Goal: Information Seeking & Learning: Learn about a topic

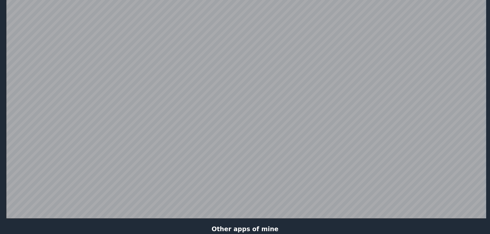
scroll to position [100, 0]
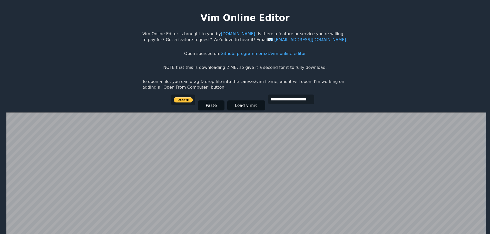
scroll to position [100, 0]
drag, startPoint x: 198, startPoint y: 68, endPoint x: 267, endPoint y: 71, distance: 68.5
click at [267, 71] on body "**********" at bounding box center [245, 122] width 210 height 234
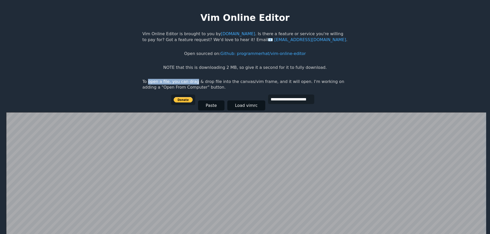
drag, startPoint x: 148, startPoint y: 81, endPoint x: 211, endPoint y: 85, distance: 63.0
click at [193, 83] on p "To open a file, you can drag & drop file into the canvas/vim frame, and it will…" at bounding box center [244, 85] width 205 height 12
click at [359, 87] on html "**********" at bounding box center [245, 122] width 490 height 244
drag, startPoint x: 135, startPoint y: 86, endPoint x: 208, endPoint y: 89, distance: 72.9
click at [198, 88] on html "**********" at bounding box center [245, 122] width 490 height 244
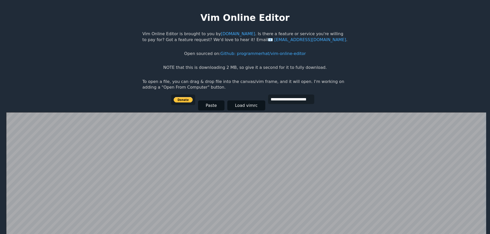
click at [234, 89] on p "To open a file, you can drag & drop file into the canvas/vim frame, and it will…" at bounding box center [244, 85] width 205 height 12
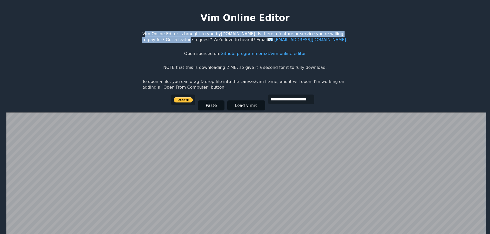
drag, startPoint x: 140, startPoint y: 35, endPoint x: 165, endPoint y: 37, distance: 25.0
click at [165, 37] on html "**********" at bounding box center [245, 122] width 490 height 244
click at [149, 58] on body "**********" at bounding box center [245, 122] width 210 height 234
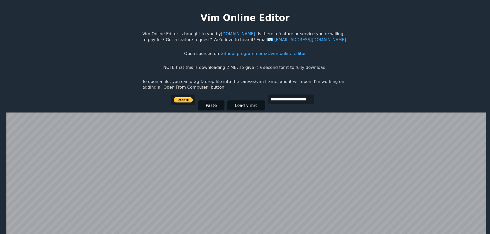
click at [427, 26] on html "**********" at bounding box center [245, 122] width 490 height 244
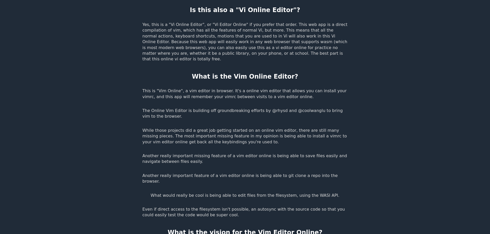
scroll to position [820, 0]
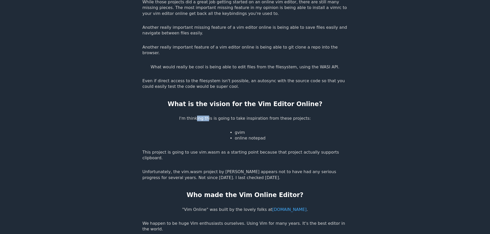
drag, startPoint x: 200, startPoint y: 88, endPoint x: 212, endPoint y: 94, distance: 12.7
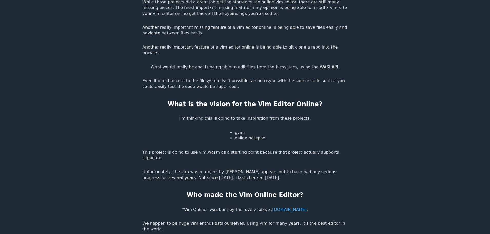
click at [243, 115] on p "I'm thinking this is going to take inspiration from these projects:" at bounding box center [245, 118] width 132 height 6
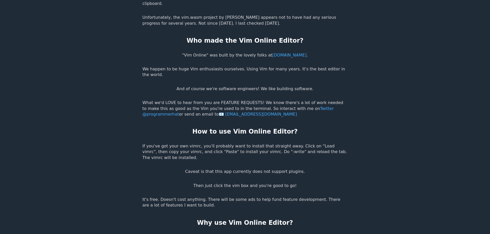
scroll to position [975, 0]
drag, startPoint x: 184, startPoint y: 205, endPoint x: 241, endPoint y: 205, distance: 56.7
drag, startPoint x: 156, startPoint y: 216, endPoint x: 208, endPoint y: 218, distance: 52.6
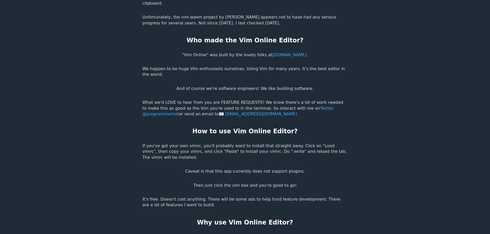
drag, startPoint x: 154, startPoint y: 152, endPoint x: 192, endPoint y: 152, distance: 38.2
click at [192, 196] on p "It's free. Doesn't cost anything. There will be some ads to help fund feature d…" at bounding box center [244, 202] width 205 height 12
drag, startPoint x: 197, startPoint y: 164, endPoint x: 132, endPoint y: 155, distance: 66.0
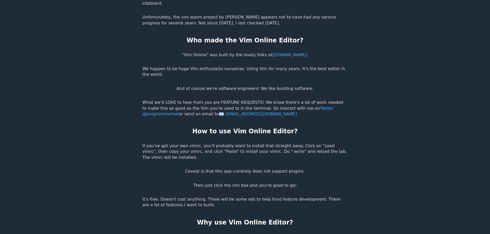
drag, startPoint x: 198, startPoint y: 141, endPoint x: 246, endPoint y: 143, distance: 48.5
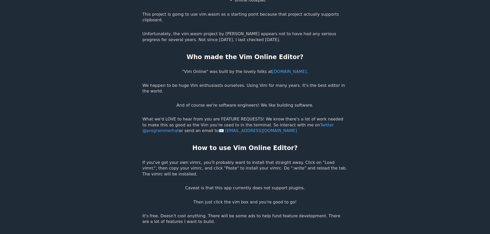
scroll to position [949, 0]
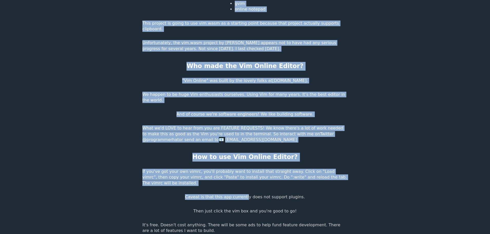
drag, startPoint x: 304, startPoint y: 151, endPoint x: 244, endPoint y: 149, distance: 60.6
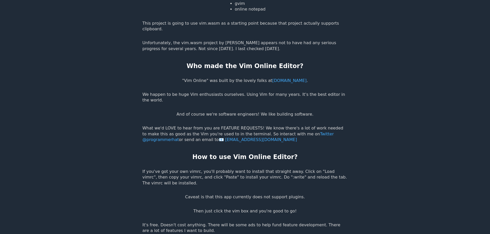
click at [295, 194] on p "Caveat is that this app currently does not support plugins." at bounding box center [245, 197] width 120 height 6
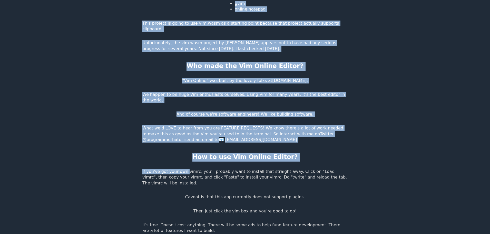
drag, startPoint x: 140, startPoint y: 132, endPoint x: 178, endPoint y: 133, distance: 37.7
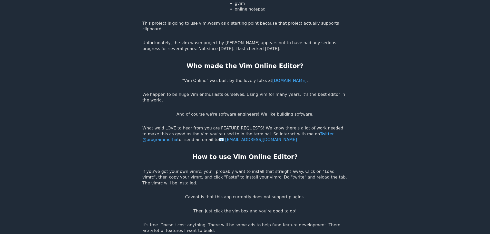
click at [204, 168] on p "If you've got your own vimrc, you'll probably want to install that straight awa…" at bounding box center [244, 176] width 205 height 17
drag, startPoint x: 204, startPoint y: 129, endPoint x: 276, endPoint y: 133, distance: 72.2
click at [276, 168] on p "If you've got your own vimrc, you'll probably want to install that straight awa…" at bounding box center [244, 176] width 205 height 17
click at [296, 168] on p "If you've got your own vimrc, you'll probably want to install that straight awa…" at bounding box center [244, 176] width 205 height 17
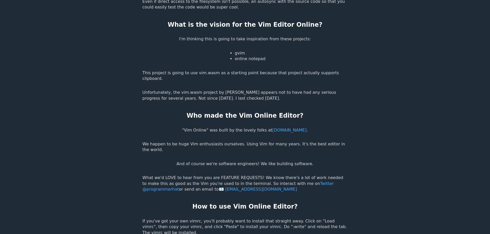
scroll to position [898, 0]
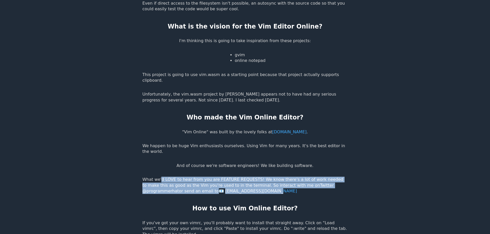
drag, startPoint x: 153, startPoint y: 142, endPoint x: 259, endPoint y: 152, distance: 106.9
click at [259, 176] on p "What we'd LOVE to hear from you are FEATURE REQUESTS! We know there's a lot of …" at bounding box center [244, 184] width 205 height 17
click at [261, 176] on p "What we'd LOVE to hear from you are FEATURE REQUESTS! We know there's a lot of …" at bounding box center [244, 184] width 205 height 17
click at [246, 176] on p "What we'd LOVE to hear from you are FEATURE REQUESTS! We know there's a lot of …" at bounding box center [244, 184] width 205 height 17
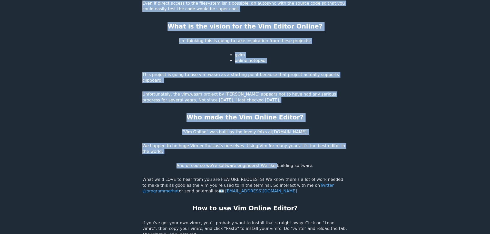
drag, startPoint x: 184, startPoint y: 126, endPoint x: 268, endPoint y: 127, distance: 83.6
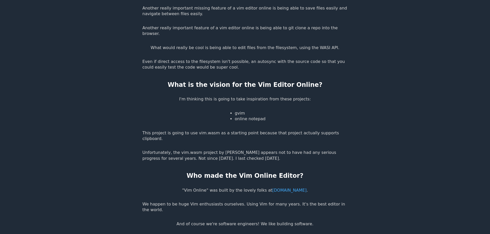
scroll to position [821, 0]
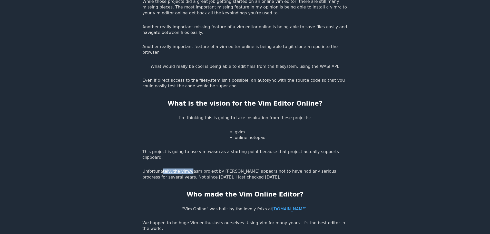
drag, startPoint x: 154, startPoint y: 137, endPoint x: 179, endPoint y: 137, distance: 25.6
click at [179, 168] on p "Unfortunately, the vim.wasm project by [PERSON_NAME] appears not to have had an…" at bounding box center [244, 174] width 205 height 12
drag, startPoint x: 223, startPoint y: 138, endPoint x: 260, endPoint y: 138, distance: 36.7
click at [278, 168] on p "Unfortunately, the vim.wasm project by [PERSON_NAME] appears not to have had an…" at bounding box center [244, 174] width 205 height 12
click at [226, 168] on p "Unfortunately, the vim.wasm project by [PERSON_NAME] appears not to have had an…" at bounding box center [244, 174] width 205 height 12
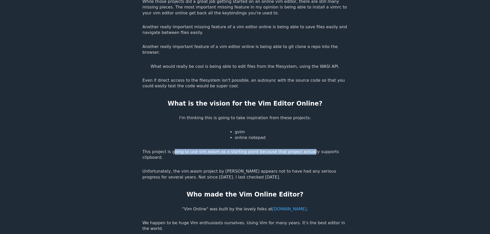
drag, startPoint x: 173, startPoint y: 124, endPoint x: 295, endPoint y: 124, distance: 122.3
click at [295, 149] on p "This project is going to use vim.wasm as a starting point because that project …" at bounding box center [244, 155] width 205 height 12
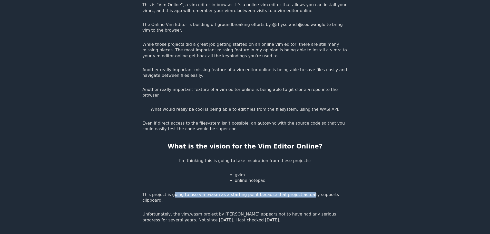
scroll to position [770, 0]
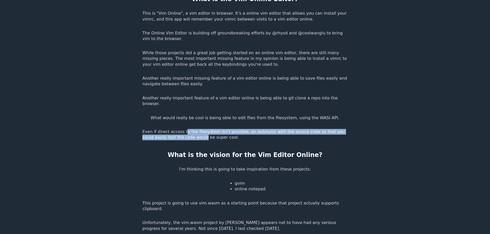
drag, startPoint x: 171, startPoint y: 108, endPoint x: 176, endPoint y: 100, distance: 9.3
click at [176, 129] on p "Even if direct access to the filesystem isn't possible, an autosync with the so…" at bounding box center [244, 135] width 205 height 12
click at [232, 129] on p "Even if direct access to the filesystem isn't possible, an autosync with the so…" at bounding box center [244, 135] width 205 height 12
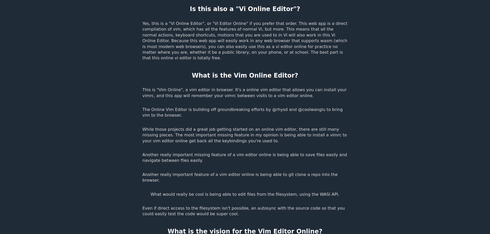
scroll to position [693, 0]
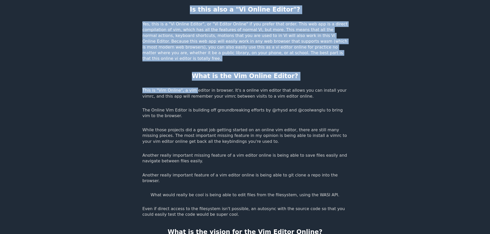
drag, startPoint x: 184, startPoint y: 69, endPoint x: 191, endPoint y: 82, distance: 15.1
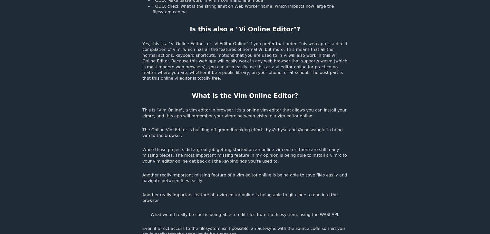
scroll to position [616, 0]
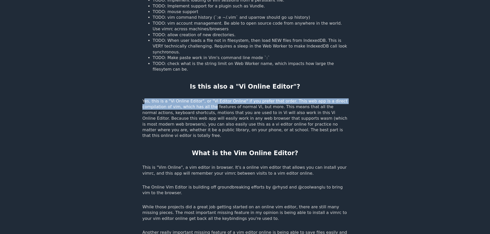
drag, startPoint x: 144, startPoint y: 83, endPoint x: 186, endPoint y: 88, distance: 42.4
click at [186, 98] on p "Yes, this is a "Vi Online Editor", or "Vi Editor Online" if you prefer that ord…" at bounding box center [244, 118] width 205 height 40
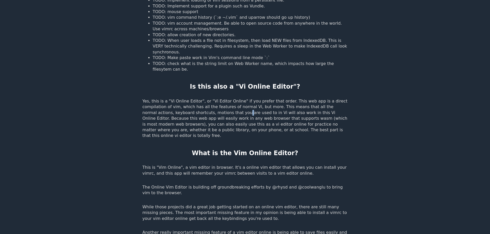
click at [193, 98] on p "Yes, this is a "Vi Online Editor", or "Vi Editor Online" if you prefer that ord…" at bounding box center [244, 118] width 205 height 40
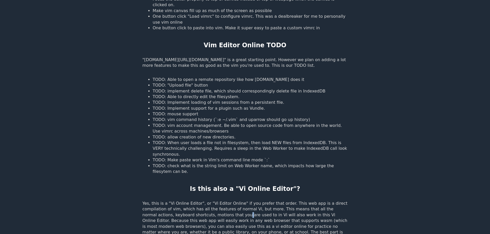
scroll to position [513, 0]
drag, startPoint x: 174, startPoint y: 103, endPoint x: 226, endPoint y: 105, distance: 51.9
click at [224, 106] on li "TODO: Implement support for a plugin such as Vundle." at bounding box center [250, 109] width 195 height 6
click at [239, 125] on li "TODO: vim account management. Be able to open source code from anywhere in the …" at bounding box center [250, 129] width 195 height 12
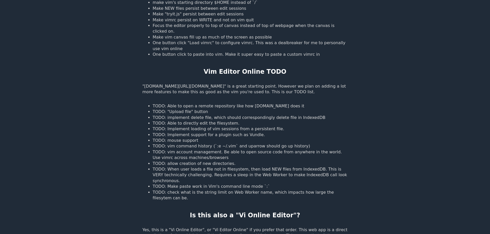
scroll to position [462, 0]
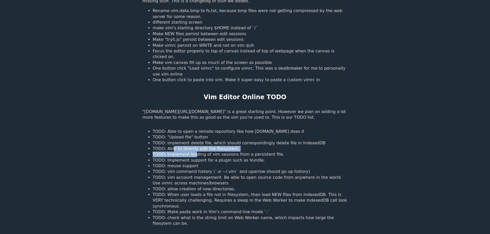
drag, startPoint x: 172, startPoint y: 144, endPoint x: 212, endPoint y: 150, distance: 40.4
click at [209, 149] on ul "TODO: Able to open a remote repository like how [DOMAIN_NAME] does it TODO: "Up…" at bounding box center [244, 177] width 205 height 98
drag, startPoint x: 187, startPoint y: 159, endPoint x: 177, endPoint y: 149, distance: 14.5
click at [186, 163] on li "TODO: mouse support" at bounding box center [250, 166] width 195 height 6
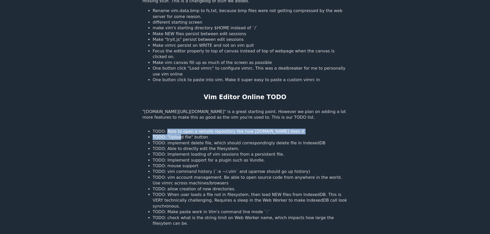
drag, startPoint x: 167, startPoint y: 127, endPoint x: 206, endPoint y: 140, distance: 41.2
click at [192, 133] on ul "TODO: Able to open a remote repository like how [DOMAIN_NAME] does it TODO: "Up…" at bounding box center [244, 177] width 205 height 98
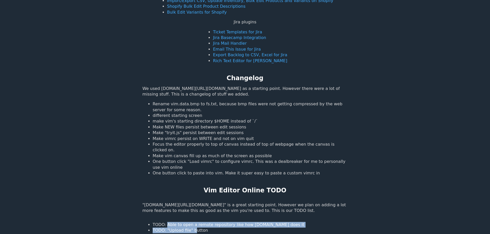
scroll to position [359, 0]
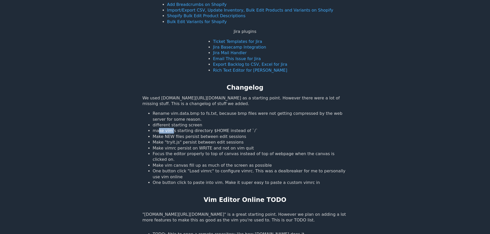
drag, startPoint x: 158, startPoint y: 131, endPoint x: 181, endPoint y: 134, distance: 23.6
click at [179, 134] on ul "Rename vim.data.bmp to fs.txt, because bmp files were not getting compressed by…" at bounding box center [244, 148] width 205 height 75
click at [158, 155] on li "Focus the editor properly to top of canvas instead of top of webpage when the c…" at bounding box center [250, 157] width 195 height 12
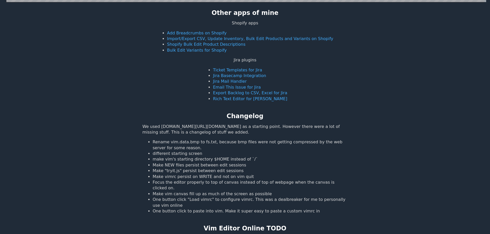
scroll to position [283, 0]
